Goal: Transaction & Acquisition: Download file/media

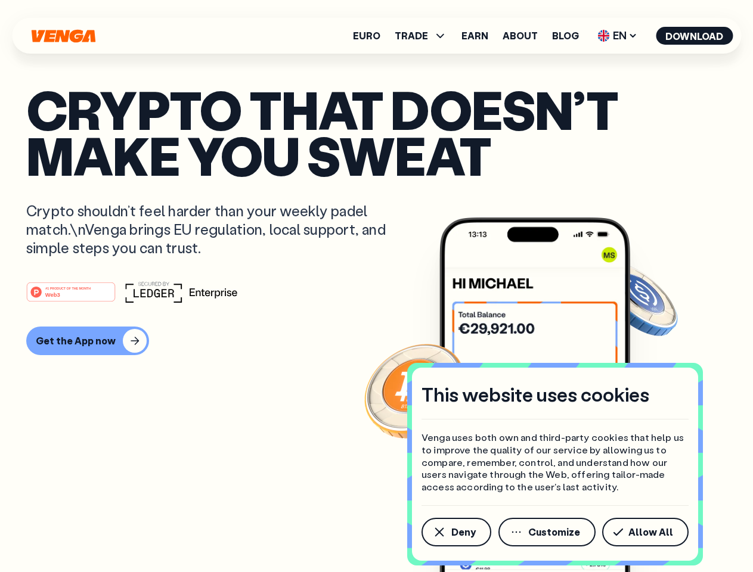
click at [376, 286] on div "#1 PRODUCT OF THE MONTH Web3" at bounding box center [376, 291] width 701 height 21
click at [456, 532] on span "Deny" at bounding box center [463, 533] width 24 height 10
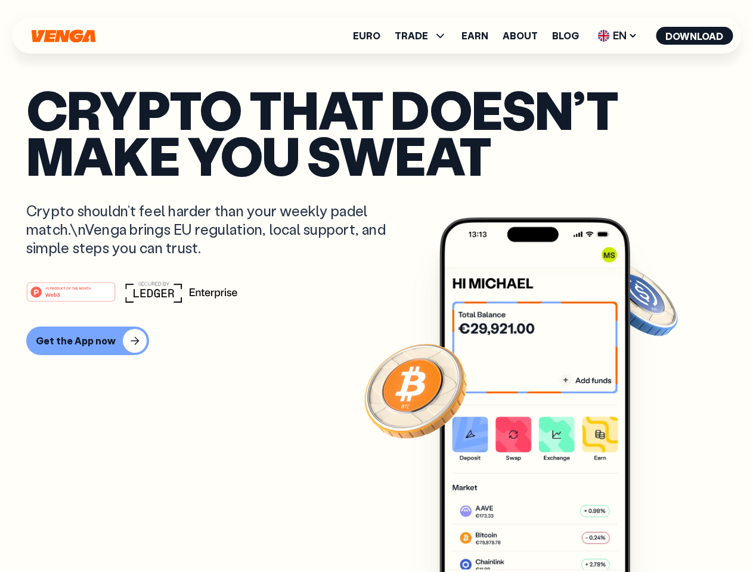
click at [548, 532] on img at bounding box center [534, 418] width 191 height 400
click at [648, 532] on article "Crypto that doesn’t make you sweat Crypto shouldn’t feel harder than your weekl…" at bounding box center [376, 309] width 701 height 447
click at [425, 36] on span "TRADE" at bounding box center [411, 36] width 33 height 10
click at [618, 36] on span "EN" at bounding box center [617, 35] width 48 height 19
click at [695, 36] on button "Download" at bounding box center [694, 36] width 77 height 18
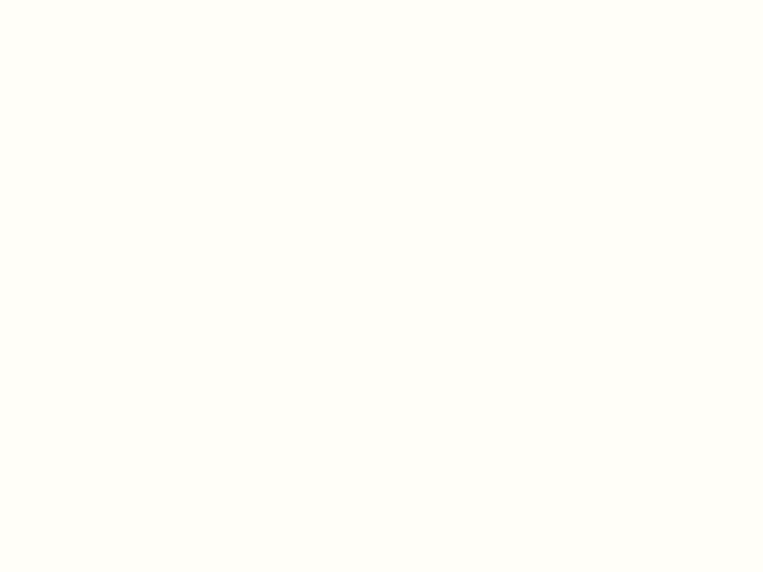
click at [376, 0] on html "This website uses cookies Venga uses both own and third-party cookies that help…" at bounding box center [381, 0] width 763 height 0
click at [86, 0] on html "This website uses cookies Venga uses both own and third-party cookies that help…" at bounding box center [381, 0] width 763 height 0
click at [73, 0] on html "This website uses cookies Venga uses both own and third-party cookies that help…" at bounding box center [381, 0] width 763 height 0
